Goal: Task Accomplishment & Management: Manage account settings

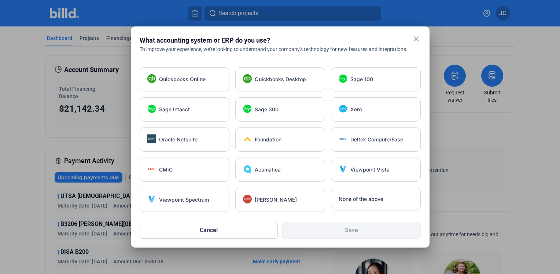
click at [414, 40] on mat-icon "close" at bounding box center [416, 38] width 9 height 9
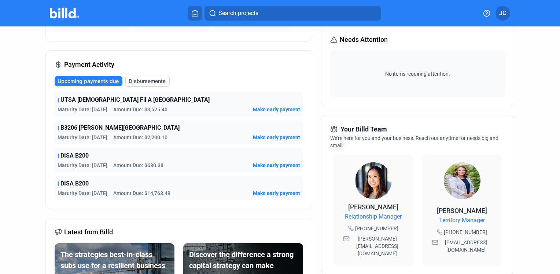
scroll to position [97, 0]
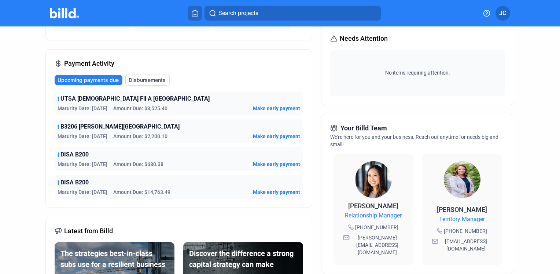
click at [470, 183] on img at bounding box center [462, 179] width 37 height 37
click at [465, 180] on img at bounding box center [462, 179] width 37 height 37
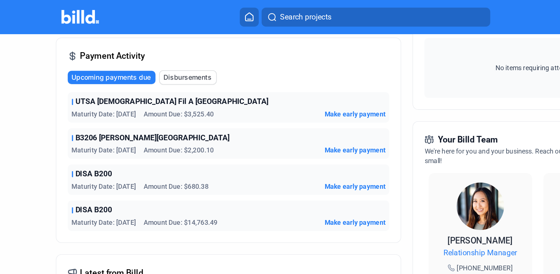
scroll to position [95, 0]
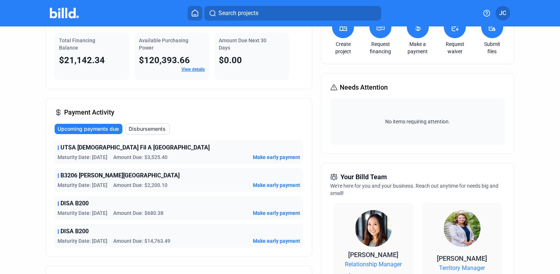
click at [348, 194] on div "We're here for you and your business. Reach out anytime for needs big and small!" at bounding box center [417, 189] width 175 height 15
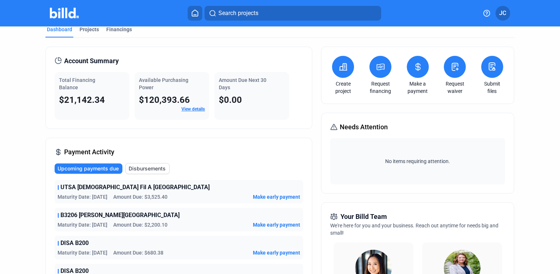
scroll to position [0, 0]
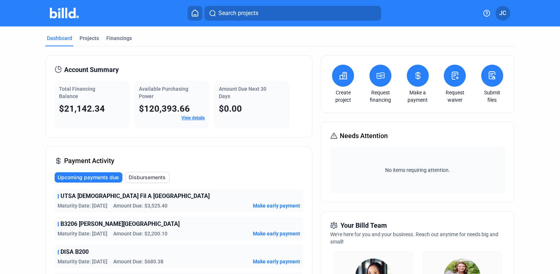
click at [193, 118] on link "View details" at bounding box center [193, 117] width 23 height 5
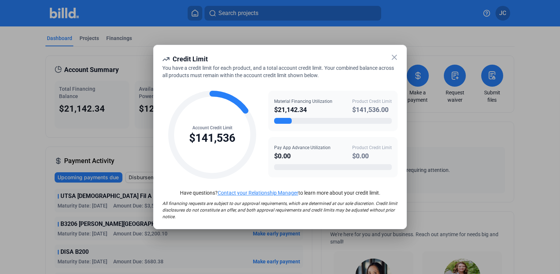
click at [398, 53] on icon at bounding box center [394, 57] width 9 height 9
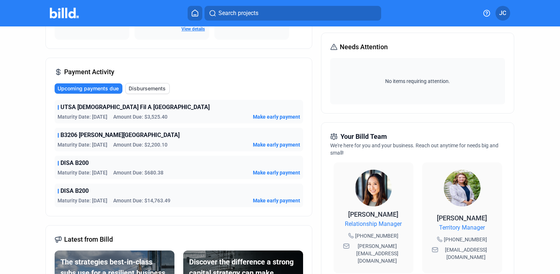
scroll to position [83, 0]
